Goal: Book appointment/travel/reservation

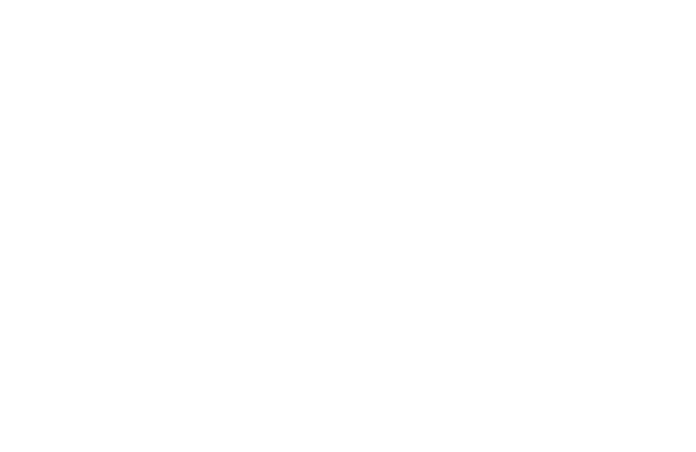
click at [103, 251] on div "Anreise" at bounding box center [68, 252] width 75 height 11
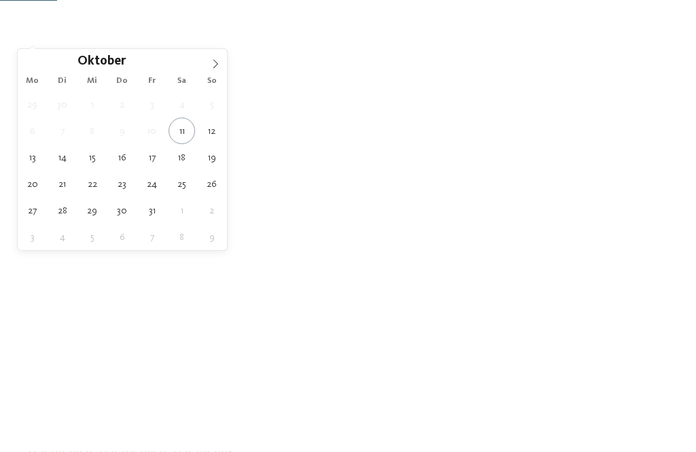
scroll to position [409, 0]
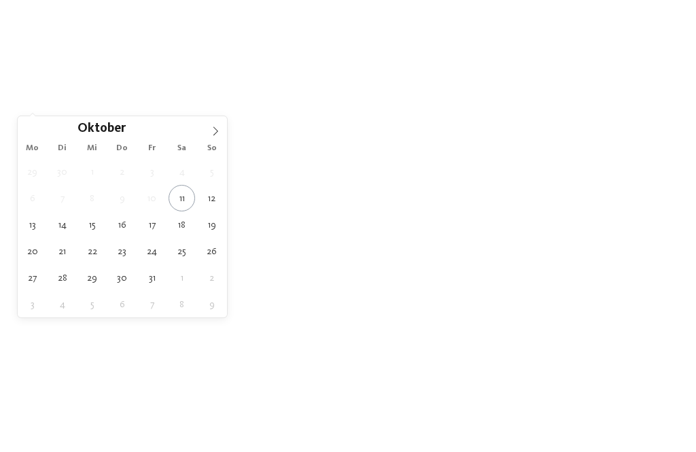
click at [215, 130] on icon at bounding box center [216, 131] width 10 height 10
click at [213, 135] on icon at bounding box center [216, 131] width 10 height 10
click at [216, 132] on icon at bounding box center [216, 131] width 10 height 10
type input "****"
click at [213, 133] on icon at bounding box center [216, 131] width 10 height 10
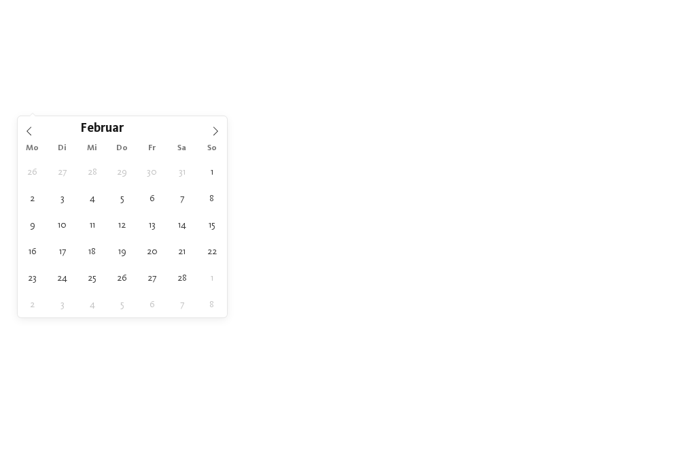
click at [213, 134] on icon at bounding box center [216, 131] width 10 height 10
click at [215, 132] on icon at bounding box center [216, 131] width 10 height 10
click at [206, 137] on span at bounding box center [215, 127] width 23 height 23
click at [211, 135] on icon at bounding box center [216, 131] width 10 height 10
click at [212, 136] on icon at bounding box center [216, 131] width 10 height 10
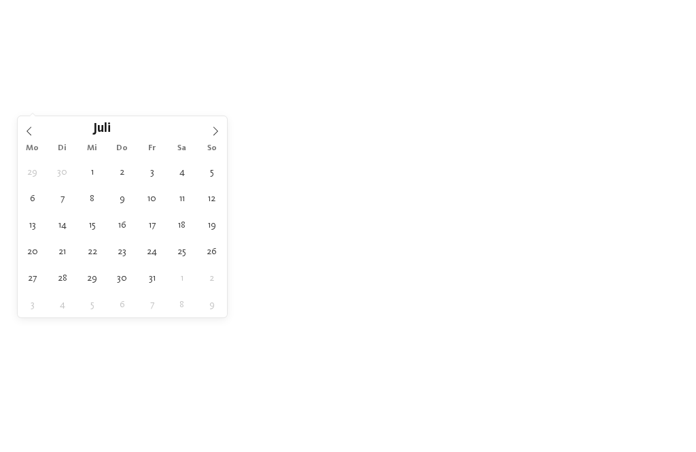
click at [213, 139] on span at bounding box center [215, 127] width 23 height 23
click at [217, 132] on icon at bounding box center [216, 131] width 10 height 10
click at [217, 131] on icon at bounding box center [215, 131] width 5 height 9
type div "07.10.2026"
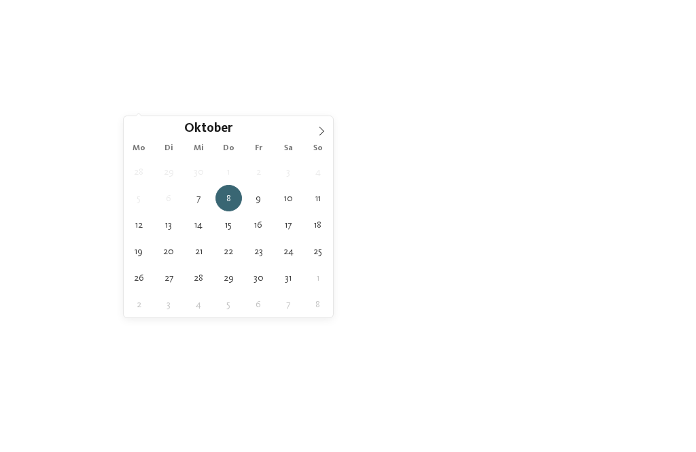
type input "****"
type div "13.10.2026"
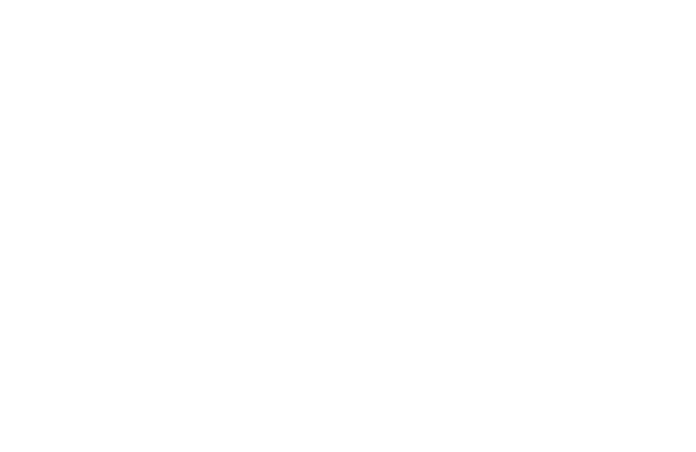
click at [320, 107] on div "Region" at bounding box center [281, 103] width 102 height 24
click at [434, 152] on div at bounding box center [430, 159] width 14 height 14
click at [430, 206] on div at bounding box center [430, 213] width 14 height 14
click at [434, 179] on div at bounding box center [430, 186] width 14 height 14
click at [434, 233] on div at bounding box center [430, 240] width 14 height 14
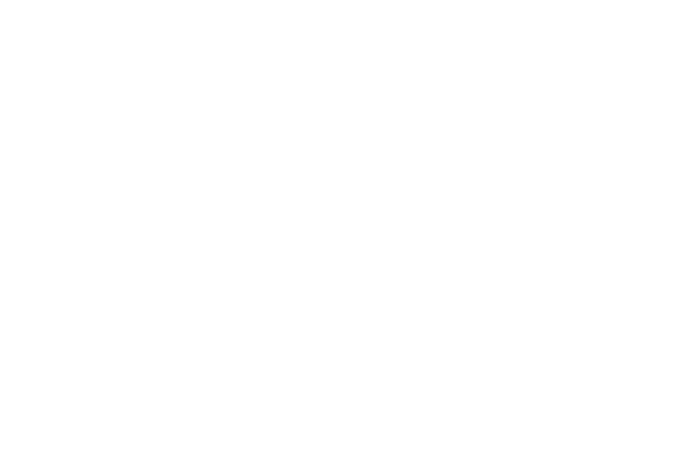
click at [436, 260] on div at bounding box center [430, 267] width 14 height 14
click at [404, 302] on div "übernehmen" at bounding box center [348, 315] width 177 height 27
click at [430, 107] on div "Meine Wünsche" at bounding box center [387, 103] width 102 height 24
click at [321, 106] on div at bounding box center [321, 108] width 14 height 14
click at [538, 107] on div at bounding box center [539, 108] width 14 height 14
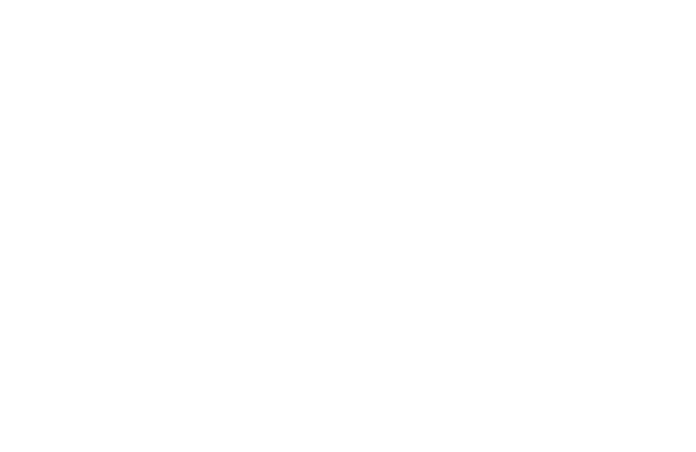
click at [379, 353] on div "übernehmen" at bounding box center [348, 366] width 394 height 27
click at [559, 103] on icon at bounding box center [559, 102] width 5 height 5
click at [568, 77] on icon at bounding box center [565, 89] width 29 height 24
click at [653, 104] on link "Hotel finden" at bounding box center [627, 103] width 102 height 24
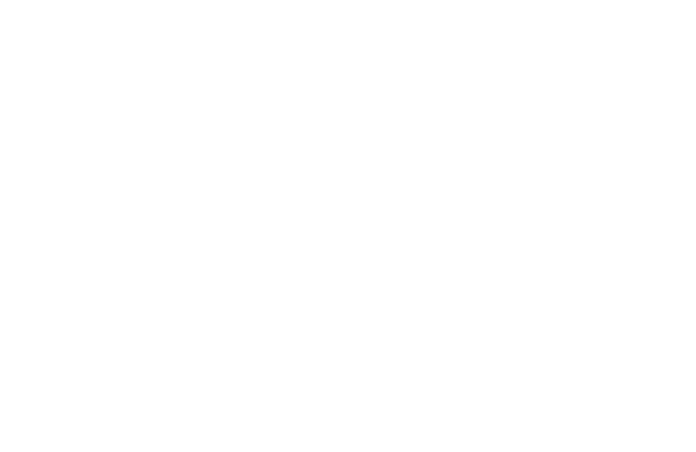
scroll to position [580, 0]
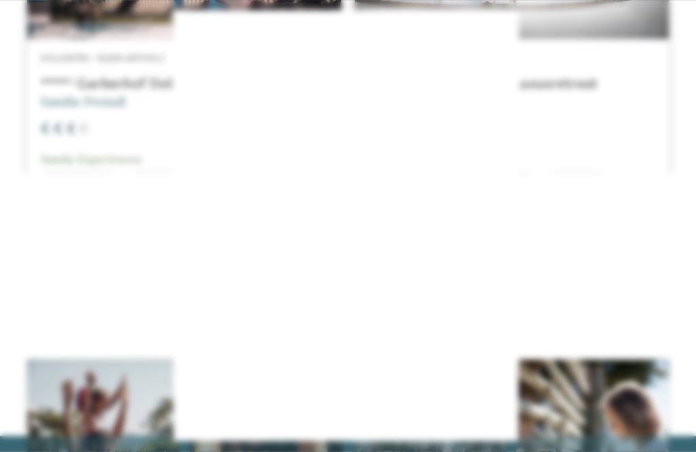
click at [615, 86] on icon at bounding box center [608, 98] width 29 height 24
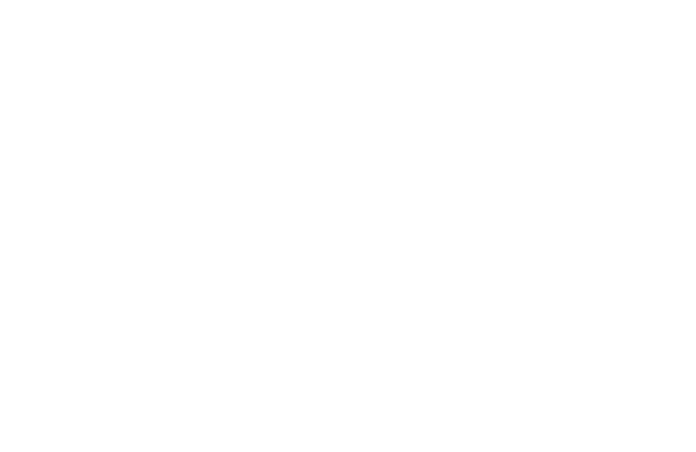
scroll to position [375, 0]
click at [667, 302] on icon at bounding box center [670, 286] width 37 height 31
click at [124, 289] on div "Familienhotel finden" at bounding box center [103, 291] width 152 height 76
